Goal: Task Accomplishment & Management: Manage account settings

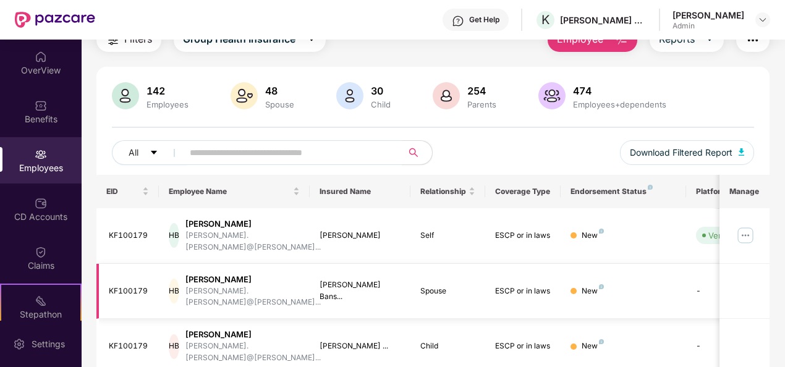
scroll to position [124, 0]
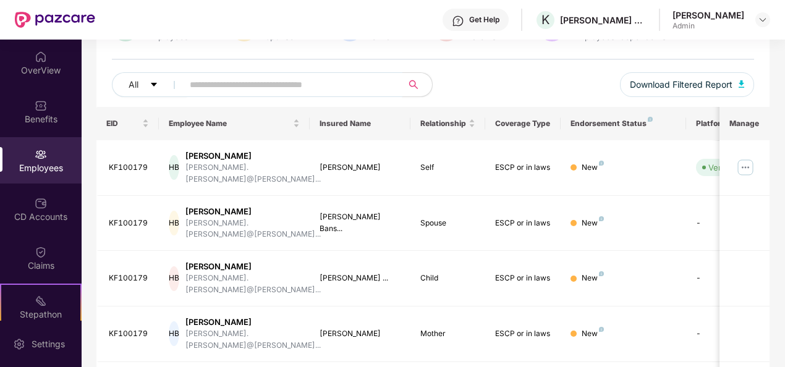
click at [208, 75] on input "text" at bounding box center [288, 84] width 196 height 19
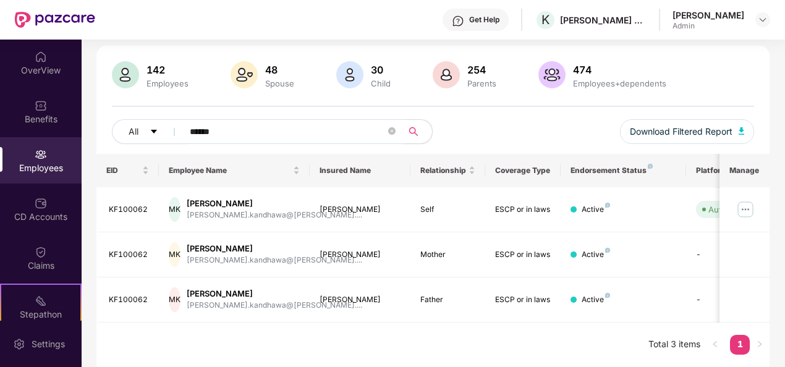
scroll to position [75, 0]
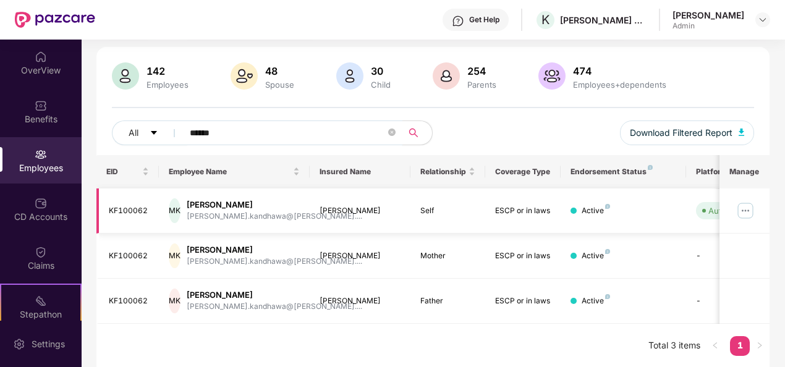
type input "******"
click at [744, 208] on img at bounding box center [746, 211] width 20 height 20
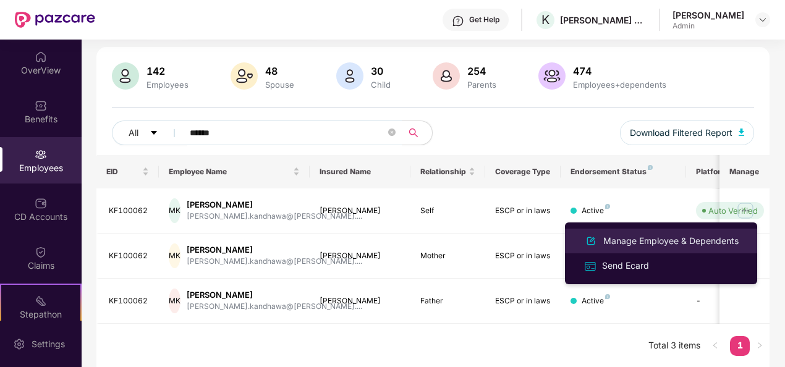
click at [640, 236] on div "Manage Employee & Dependents" at bounding box center [671, 241] width 140 height 14
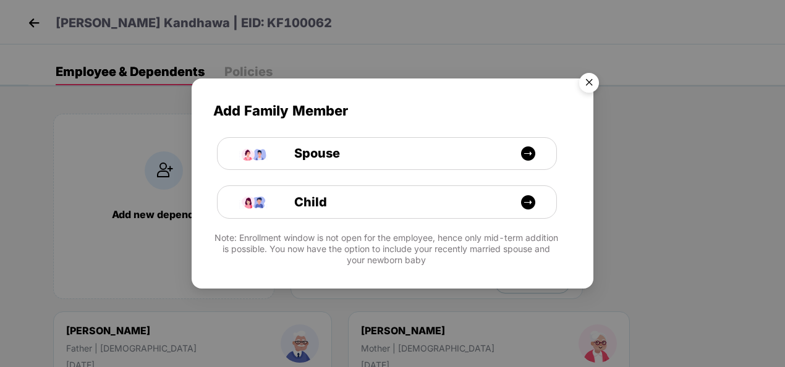
click at [592, 86] on img "Close" at bounding box center [589, 84] width 35 height 35
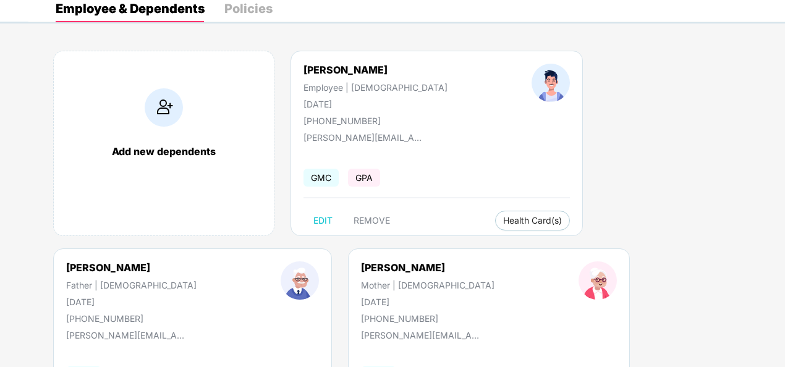
scroll to position [37, 0]
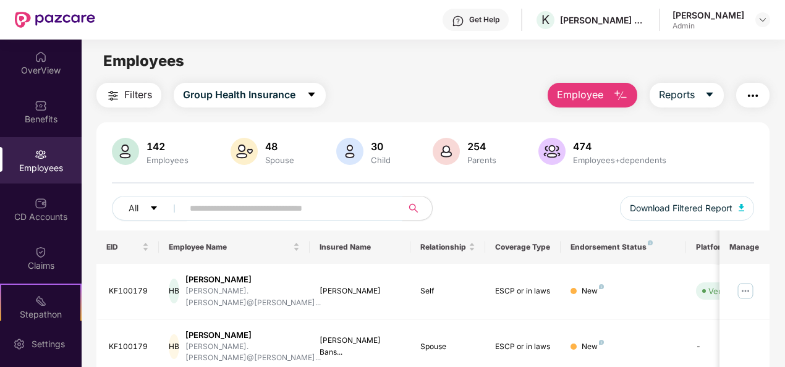
click at [284, 203] on input "text" at bounding box center [288, 208] width 196 height 19
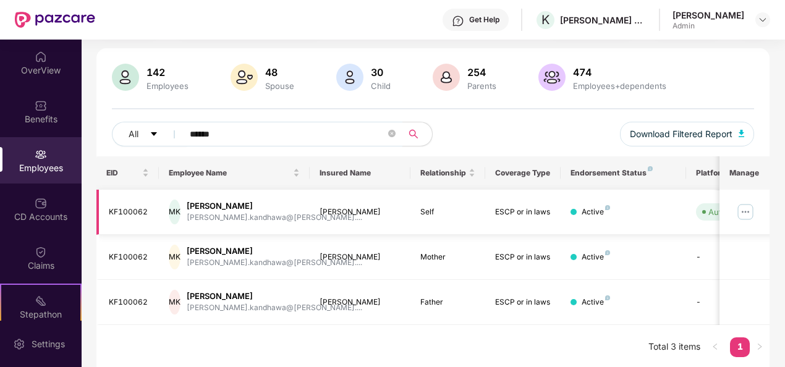
scroll to position [75, 0]
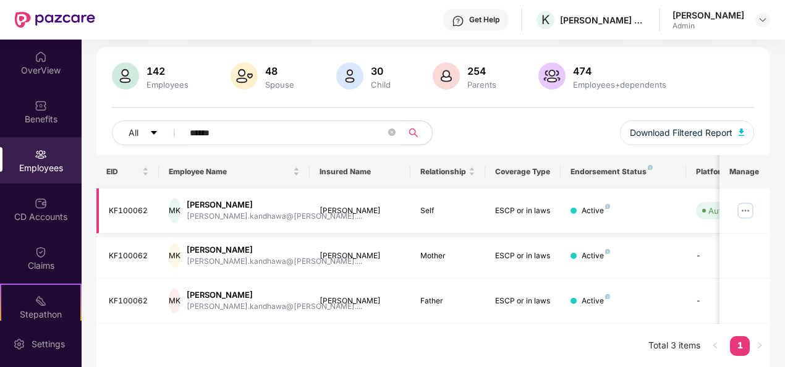
type input "******"
click at [750, 209] on img at bounding box center [746, 211] width 20 height 20
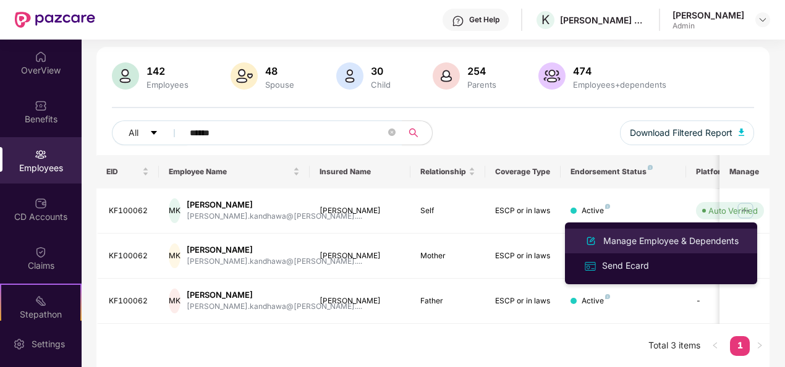
click at [668, 241] on div "Manage Employee & Dependents" at bounding box center [671, 241] width 140 height 14
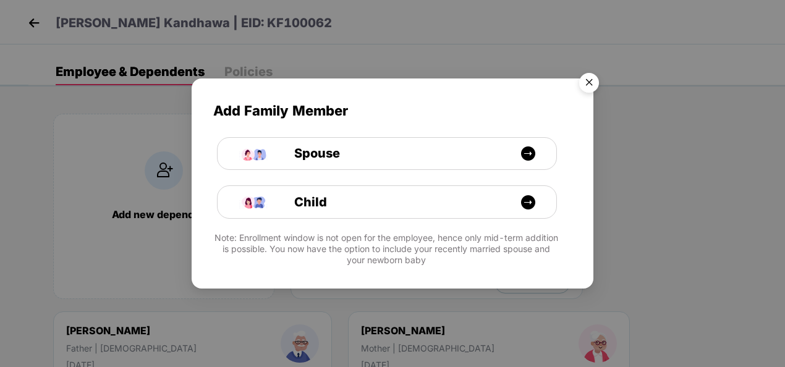
click at [592, 83] on img "Close" at bounding box center [589, 84] width 35 height 35
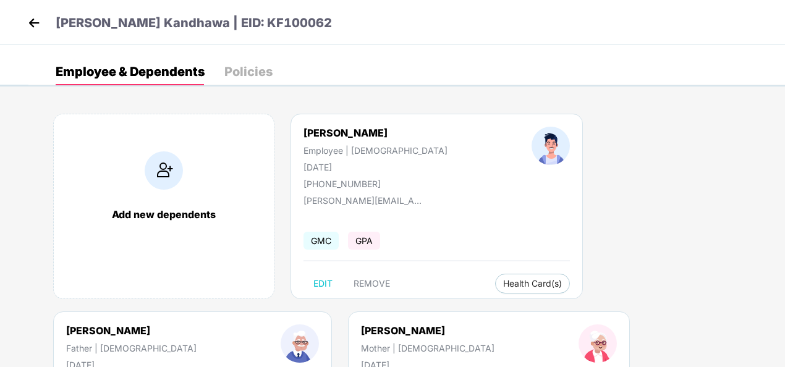
scroll to position [124, 0]
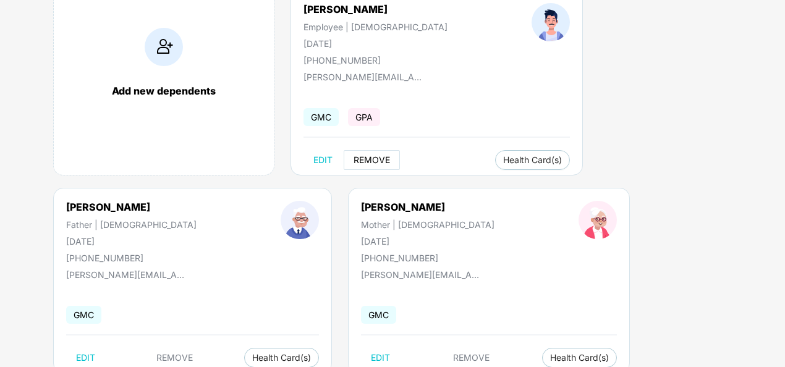
click at [377, 158] on span "REMOVE" at bounding box center [372, 160] width 36 height 10
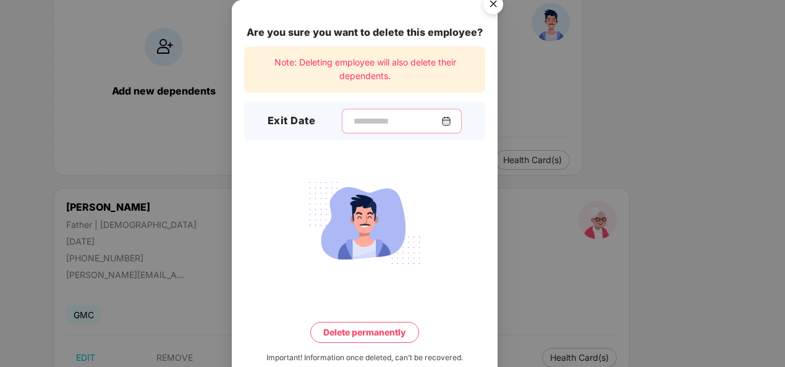
click at [441, 119] on input at bounding box center [396, 121] width 89 height 13
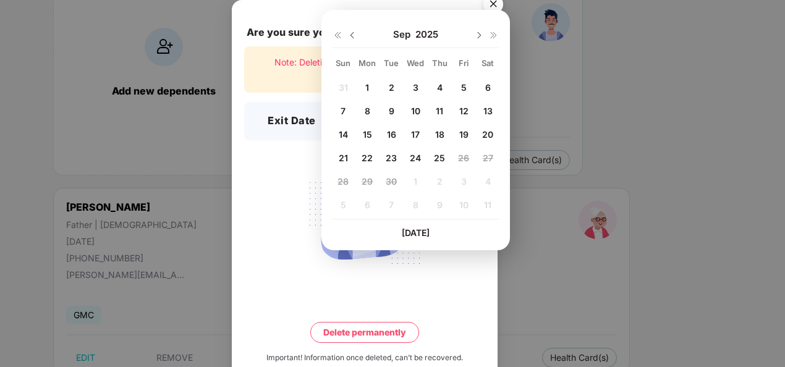
click at [347, 153] on div "21" at bounding box center [343, 157] width 19 height 19
type input "**********"
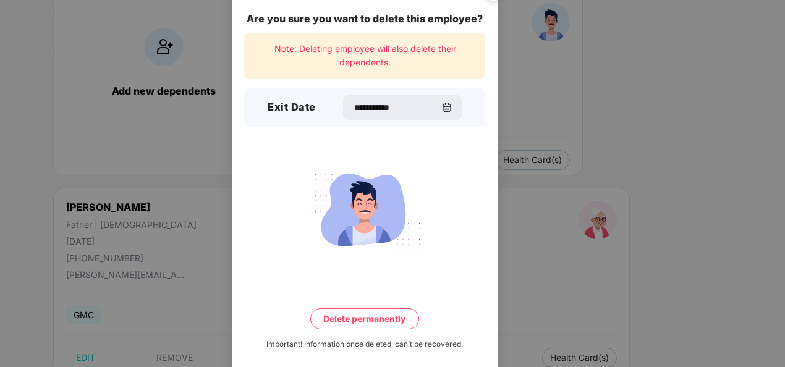
scroll to position [27, 0]
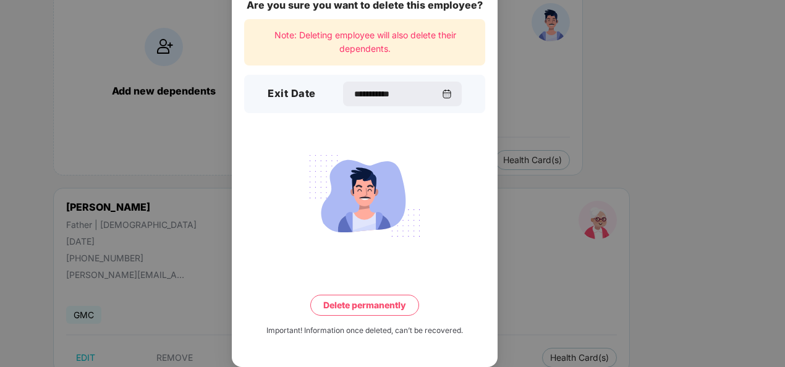
click at [366, 304] on button "Delete permanently" at bounding box center [364, 305] width 109 height 21
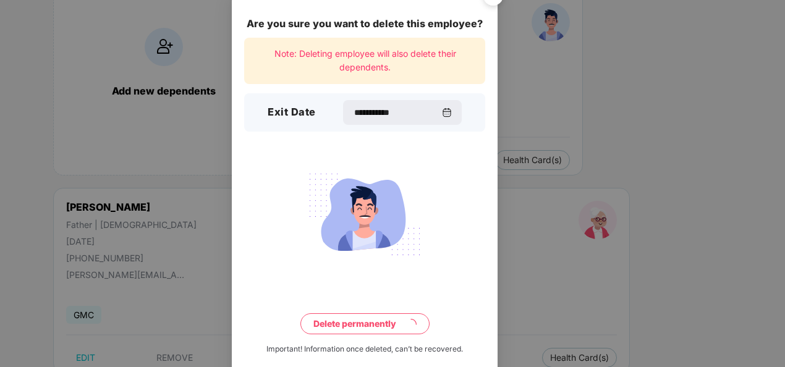
scroll to position [0, 0]
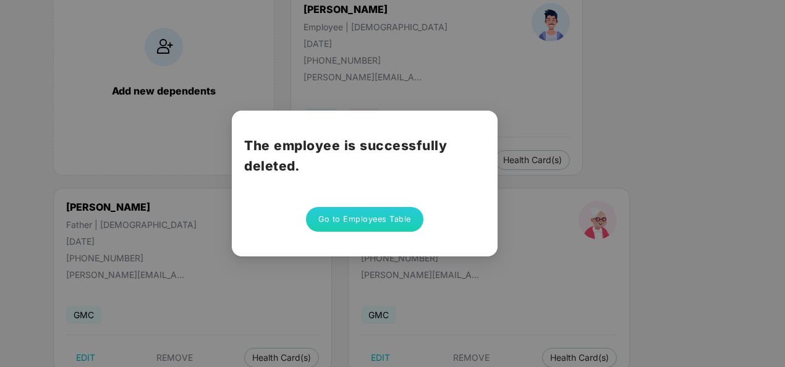
click at [367, 216] on button "Go to Employees Table" at bounding box center [364, 219] width 117 height 25
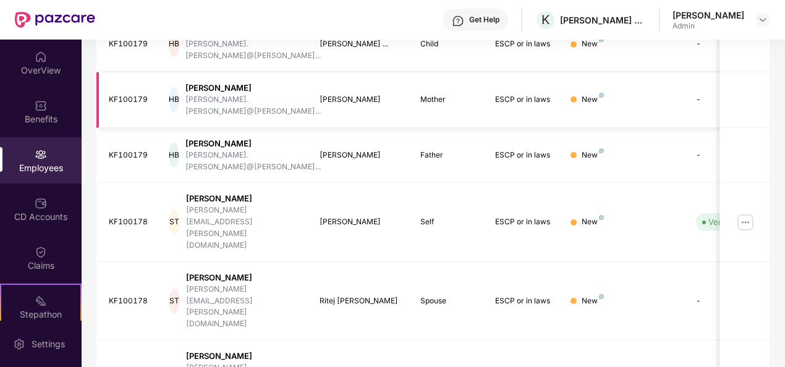
scroll to position [389, 0]
